Goal: Information Seeking & Learning: Learn about a topic

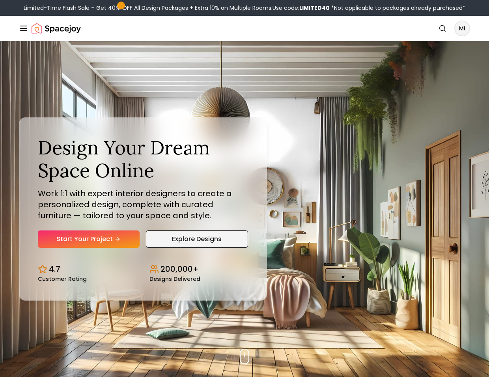
click at [227, 237] on link "Explore Designs" at bounding box center [197, 239] width 102 height 17
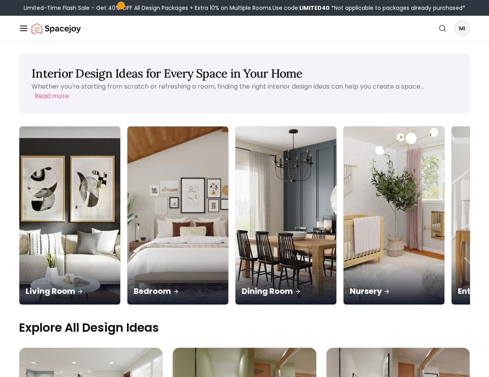
click at [140, 75] on h1 "Interior Design Ideas for Every Space in Your Home" at bounding box center [245, 73] width 426 height 14
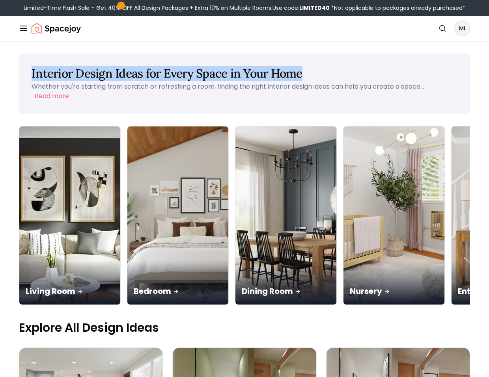
click at [140, 75] on h1 "Interior Design Ideas for Every Space in Your Home" at bounding box center [245, 73] width 426 height 14
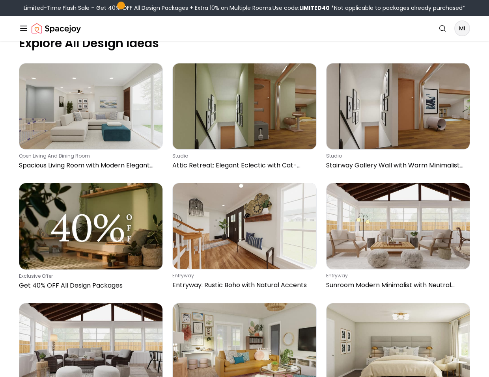
scroll to position [454, 0]
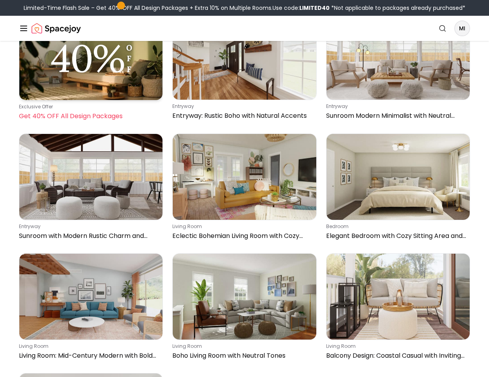
click at [99, 81] on img at bounding box center [90, 57] width 143 height 86
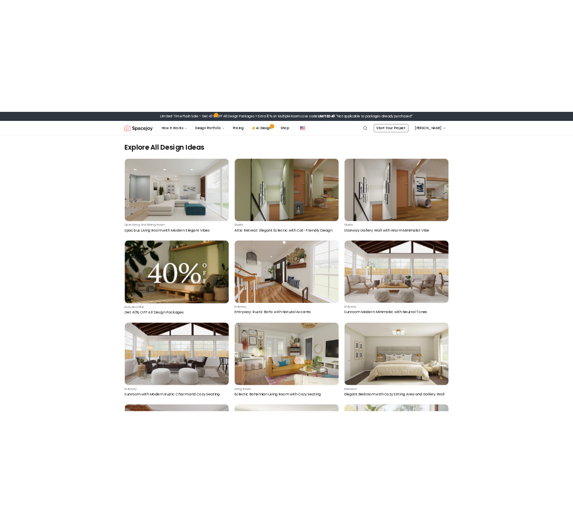
scroll to position [0, 0]
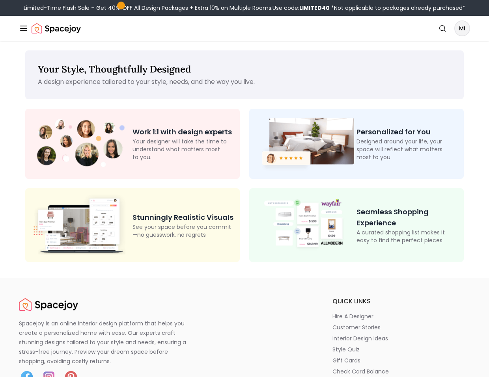
click at [382, 220] on p "Seamless Shopping Experience" at bounding box center [406, 218] width 101 height 22
